Goal: Information Seeking & Learning: Learn about a topic

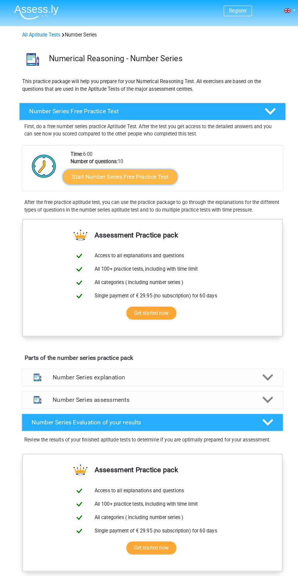
click at [143, 172] on link "Start Number Series Free Practice Test" at bounding box center [117, 172] width 112 height 15
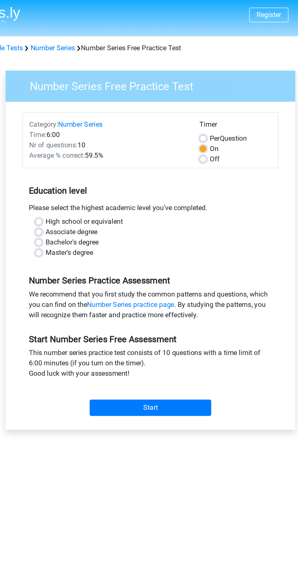
click at [111, 163] on label "Associate degree" at bounding box center [93, 163] width 37 height 7
click at [73, 163] on input "Associate degree" at bounding box center [70, 163] width 5 height 6
radio input "true"
click at [126, 156] on label "High school or equivalent" at bounding box center [102, 156] width 54 height 7
click at [73, 156] on input "High school or equivalent" at bounding box center [70, 156] width 5 height 6
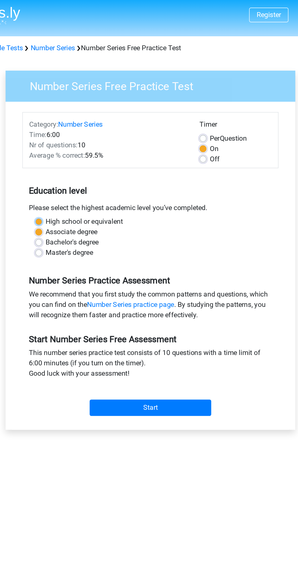
radio input "true"
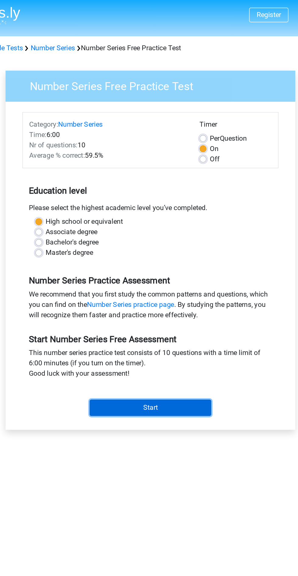
click at [174, 291] on input "Start" at bounding box center [149, 288] width 86 height 12
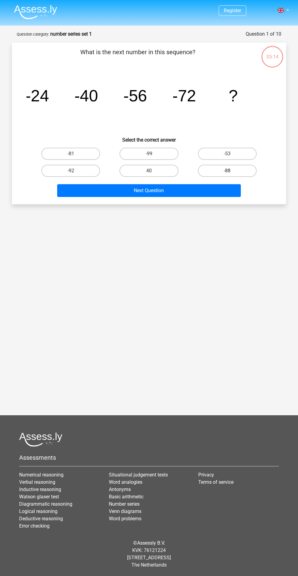
click at [242, 169] on label "-88" at bounding box center [227, 171] width 59 height 12
click at [231, 171] on input "-88" at bounding box center [229, 173] width 4 height 4
radio input "true"
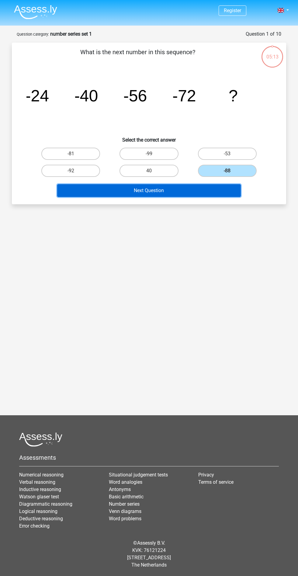
click at [204, 195] on button "Next Question" at bounding box center [149, 190] width 184 height 13
